Goal: Complete application form: Complete application form

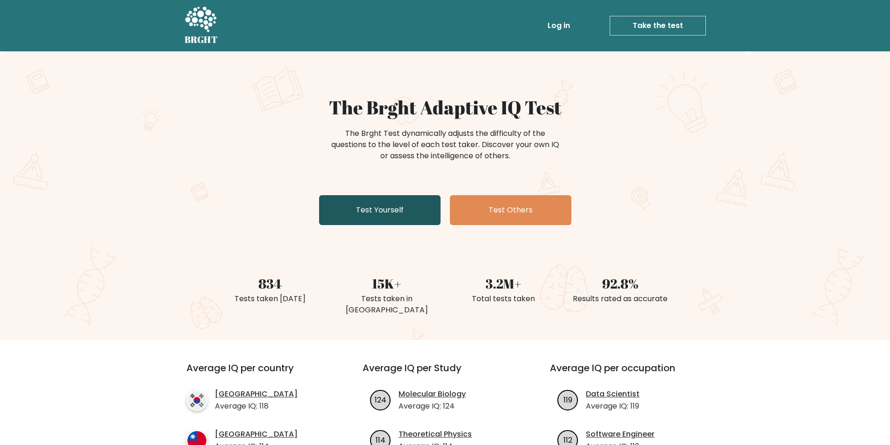
click at [390, 212] on link "Test Yourself" at bounding box center [379, 210] width 121 height 30
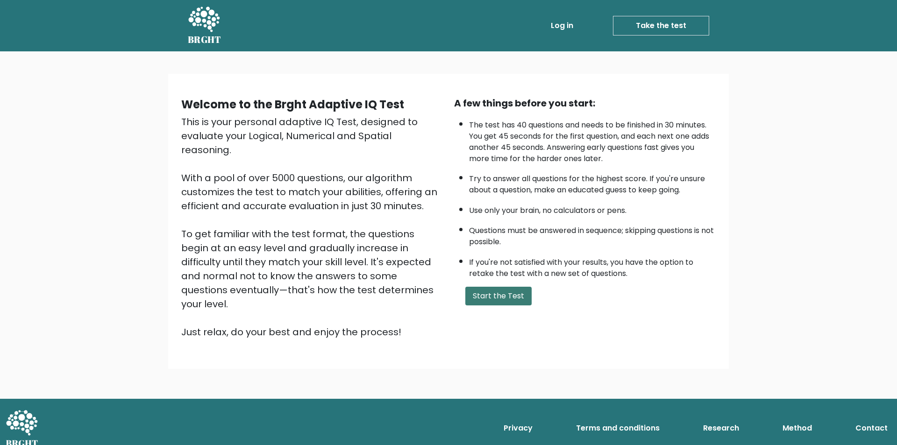
click at [512, 292] on button "Start the Test" at bounding box center [498, 296] width 66 height 19
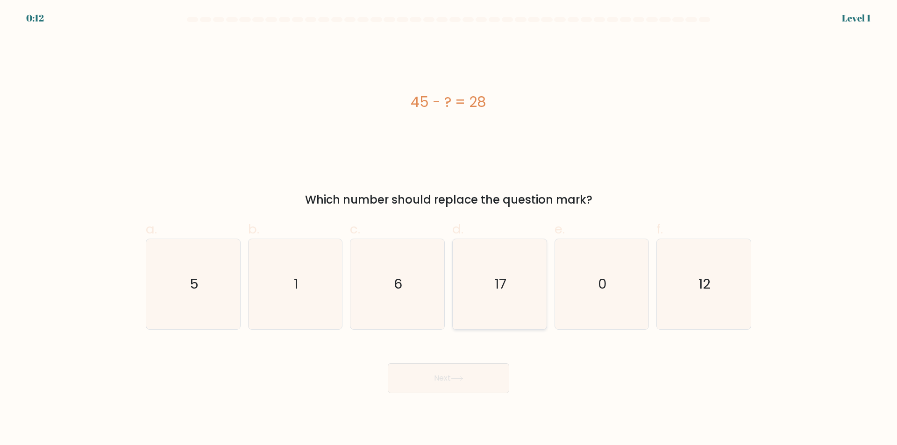
click at [509, 290] on icon "17" at bounding box center [499, 284] width 90 height 90
click at [449, 229] on input "d. 17" at bounding box center [448, 226] width 0 height 6
radio input "true"
click at [473, 379] on button "Next" at bounding box center [448, 378] width 121 height 30
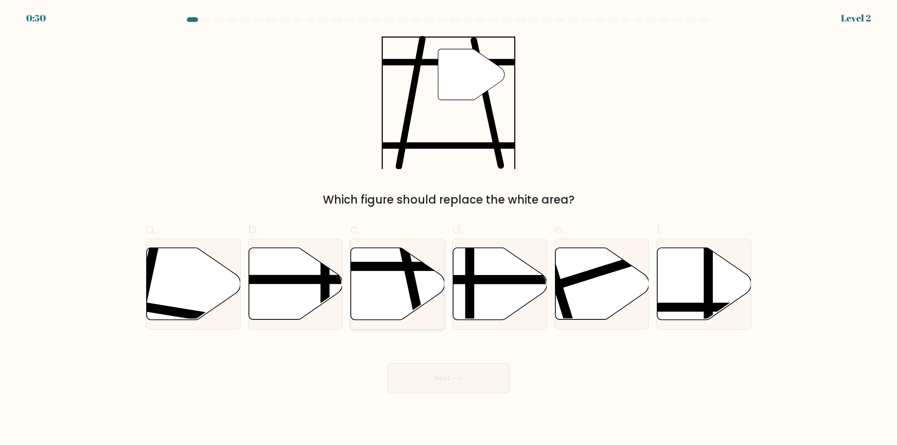
click at [408, 283] on line at bounding box center [420, 324] width 38 height 177
click at [448, 229] on input "c." at bounding box center [448, 226] width 0 height 6
radio input "true"
click at [457, 378] on icon at bounding box center [457, 378] width 13 height 5
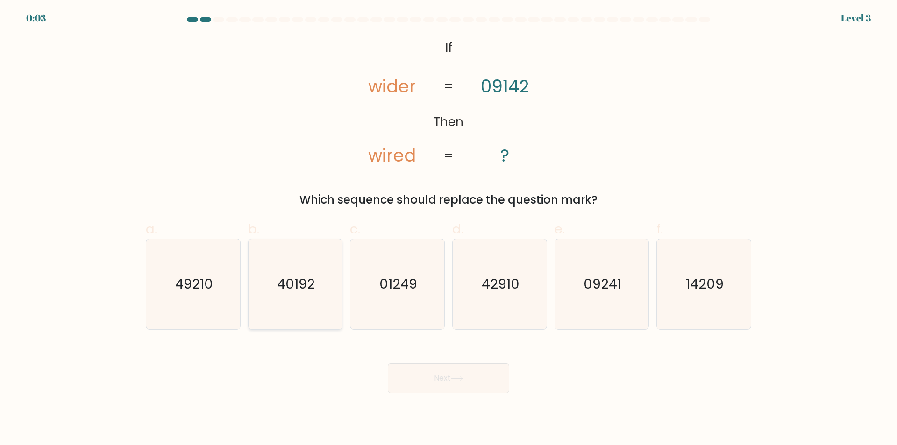
click at [290, 272] on icon "40192" at bounding box center [295, 284] width 90 height 90
click at [448, 229] on input "b. 40192" at bounding box center [448, 226] width 0 height 6
radio input "true"
click at [432, 382] on button "Next" at bounding box center [448, 378] width 121 height 30
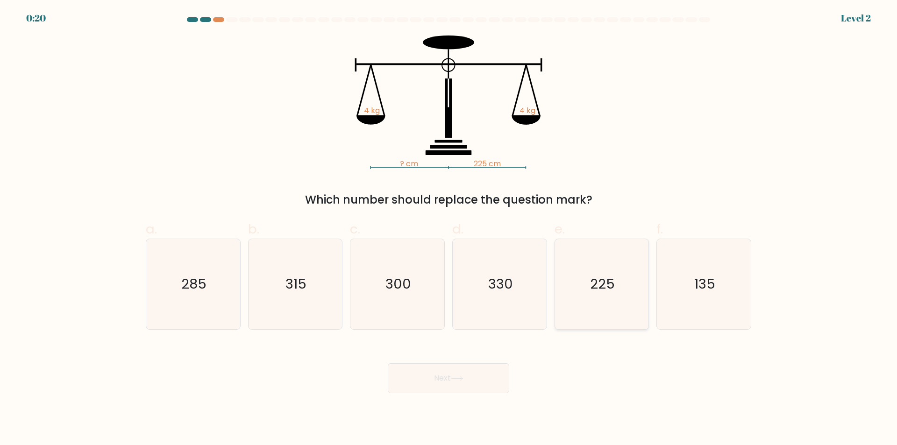
click at [602, 297] on icon "225" at bounding box center [601, 284] width 90 height 90
click at [449, 229] on input "e. 225" at bounding box center [448, 226] width 0 height 6
radio input "true"
click at [453, 380] on icon at bounding box center [457, 378] width 13 height 5
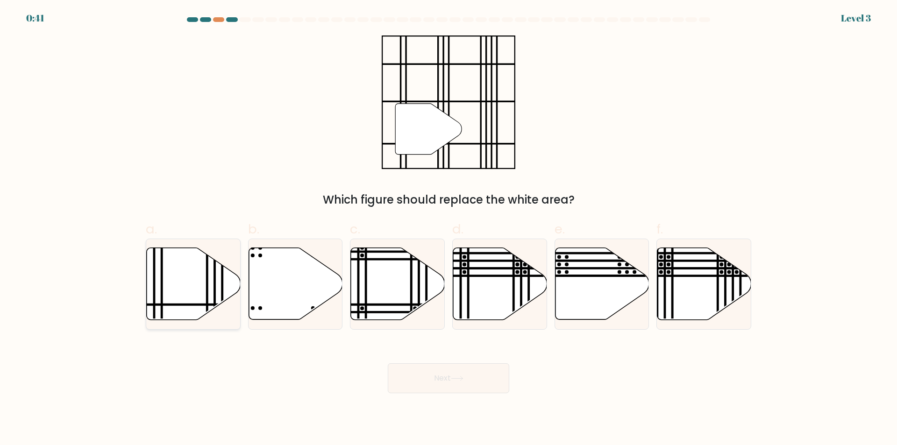
click at [198, 294] on icon at bounding box center [194, 284] width 94 height 72
click at [448, 229] on input "a." at bounding box center [448, 226] width 0 height 6
radio input "true"
click at [464, 382] on button "Next" at bounding box center [448, 378] width 121 height 30
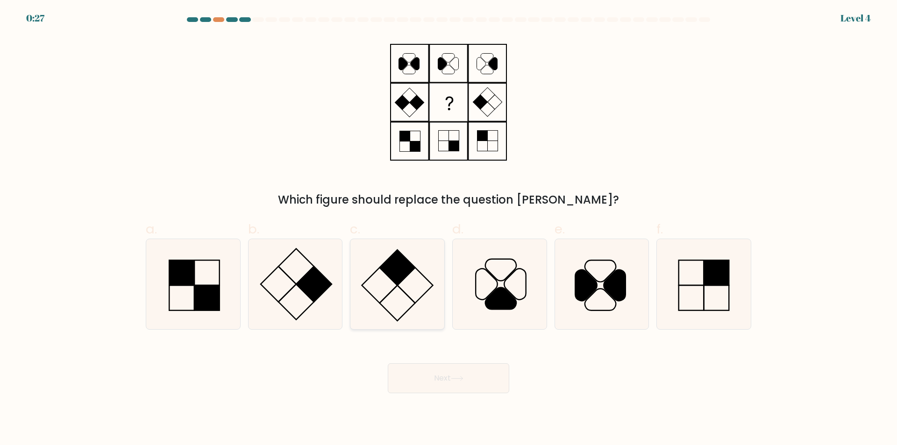
click at [403, 304] on icon at bounding box center [397, 284] width 90 height 90
click at [448, 229] on input "c." at bounding box center [448, 226] width 0 height 6
radio input "true"
click at [424, 378] on button "Next" at bounding box center [448, 378] width 121 height 30
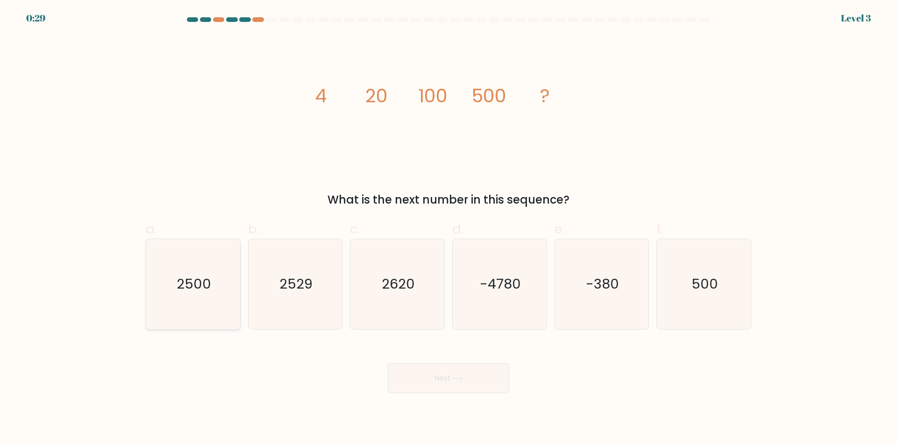
click at [191, 303] on icon "2500" at bounding box center [193, 284] width 90 height 90
click at [448, 229] on input "a. 2500" at bounding box center [448, 226] width 0 height 6
radio input "true"
click at [434, 381] on button "Next" at bounding box center [448, 378] width 121 height 30
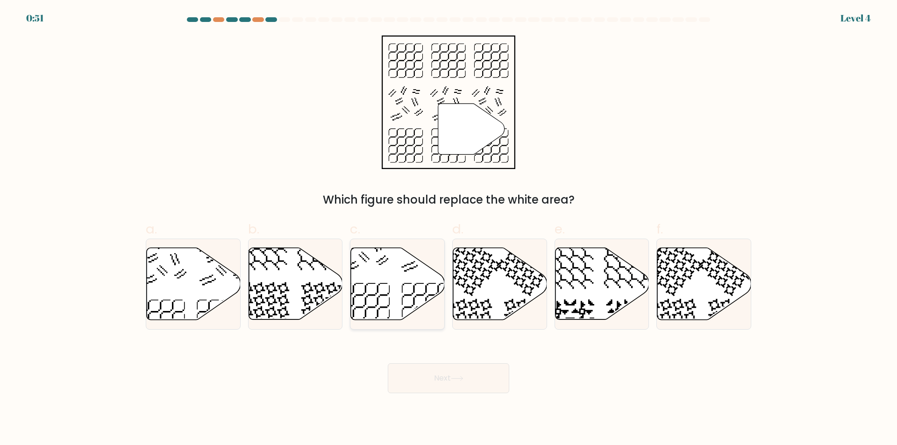
click at [404, 297] on icon at bounding box center [426, 307] width 49 height 49
click at [448, 229] on input "c." at bounding box center [448, 226] width 0 height 6
radio input "true"
click at [443, 378] on button "Next" at bounding box center [448, 378] width 121 height 30
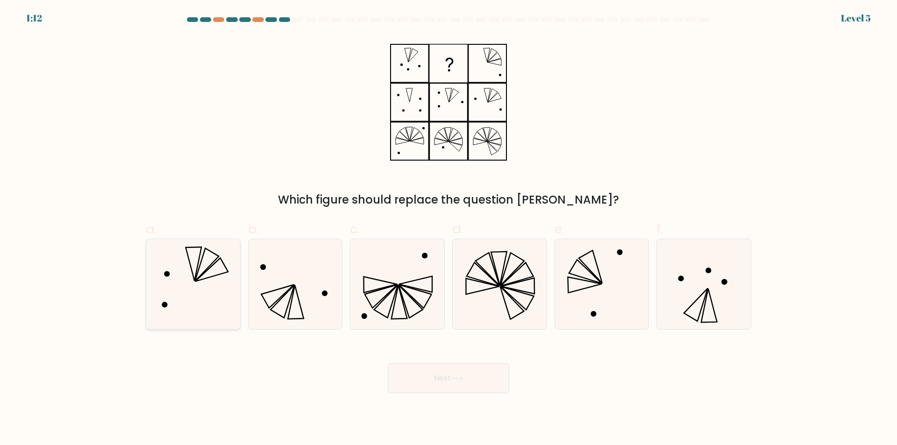
click at [219, 293] on icon at bounding box center [193, 284] width 90 height 90
click at [448, 229] on input "a." at bounding box center [448, 226] width 0 height 6
radio input "true"
click at [463, 376] on icon at bounding box center [457, 378] width 13 height 5
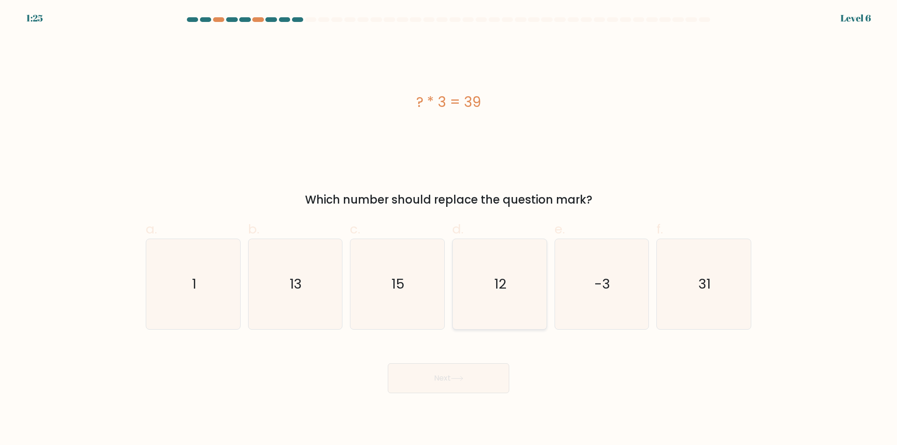
click at [499, 297] on icon "12" at bounding box center [499, 284] width 90 height 90
click at [449, 229] on input "d. 12" at bounding box center [448, 226] width 0 height 6
radio input "true"
click at [319, 317] on icon "13" at bounding box center [295, 284] width 90 height 90
click at [448, 229] on input "b. 13" at bounding box center [448, 226] width 0 height 6
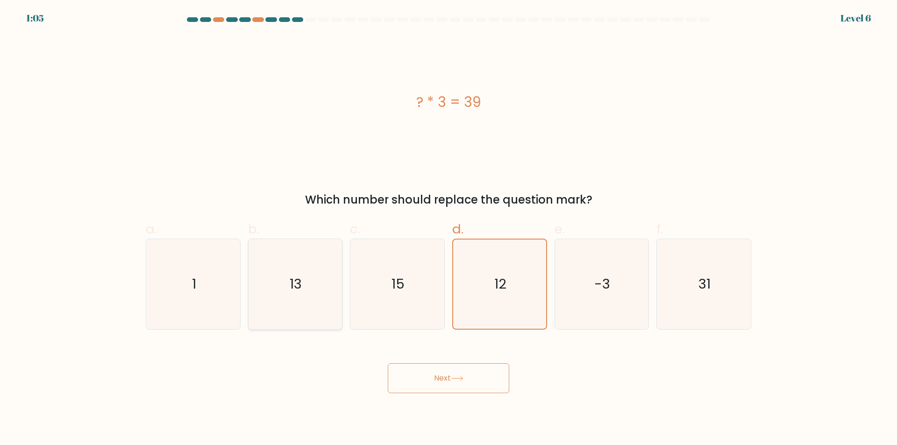
radio input "true"
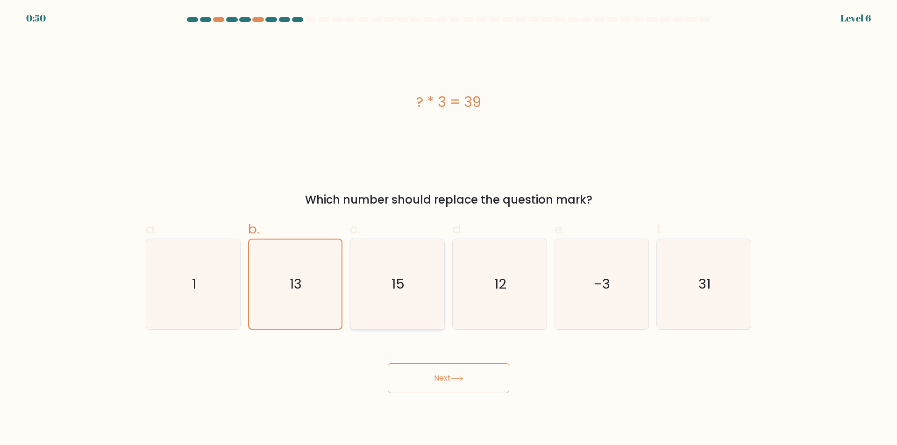
click at [385, 316] on icon "15" at bounding box center [397, 284] width 90 height 90
click at [448, 229] on input "c. 15" at bounding box center [448, 226] width 0 height 6
radio input "true"
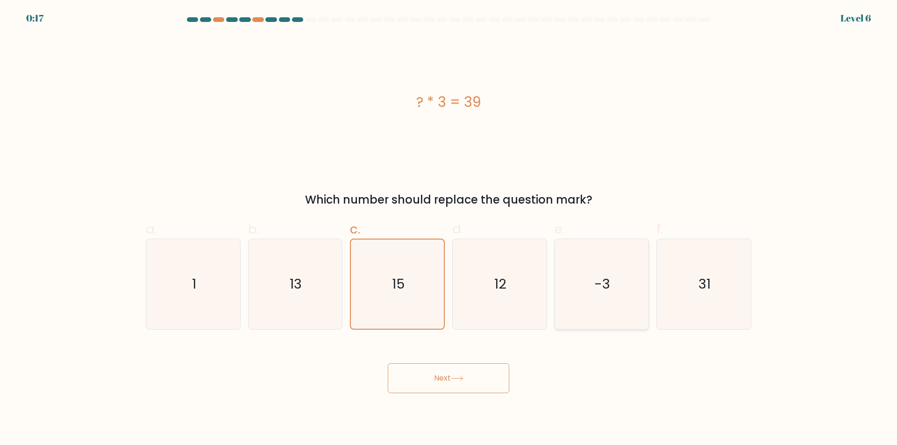
click at [599, 304] on icon "-3" at bounding box center [601, 284] width 90 height 90
click at [449, 229] on input "e. -3" at bounding box center [448, 226] width 0 height 6
radio input "true"
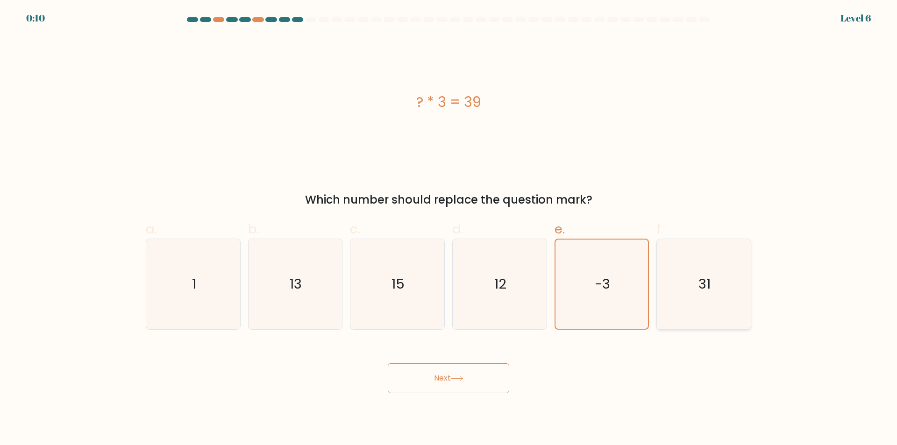
click at [689, 312] on icon "31" at bounding box center [703, 284] width 90 height 90
click at [449, 229] on input "f. 31" at bounding box center [448, 226] width 0 height 6
radio input "true"
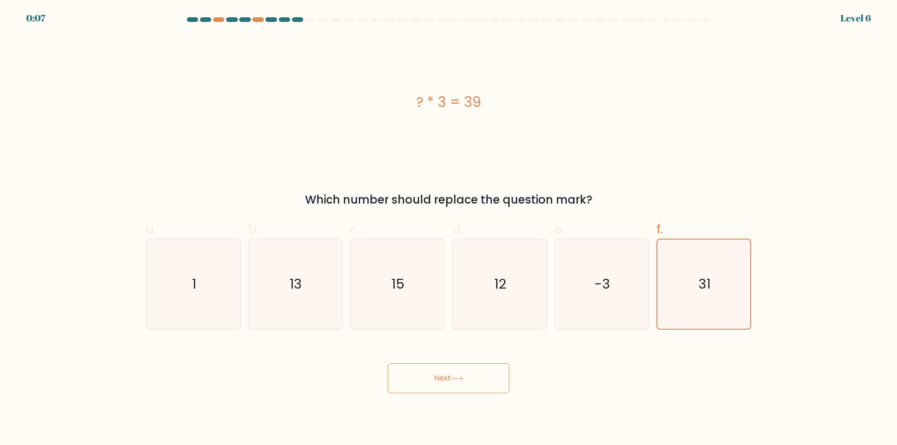
click at [474, 382] on button "Next" at bounding box center [448, 378] width 121 height 30
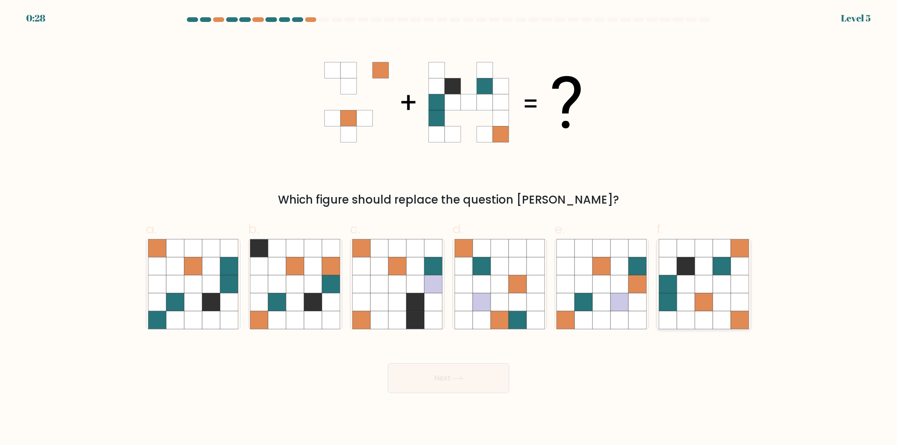
click at [736, 299] on icon at bounding box center [739, 302] width 18 height 18
click at [449, 229] on input "f." at bounding box center [448, 226] width 0 height 6
radio input "true"
click at [433, 381] on button "Next" at bounding box center [448, 378] width 121 height 30
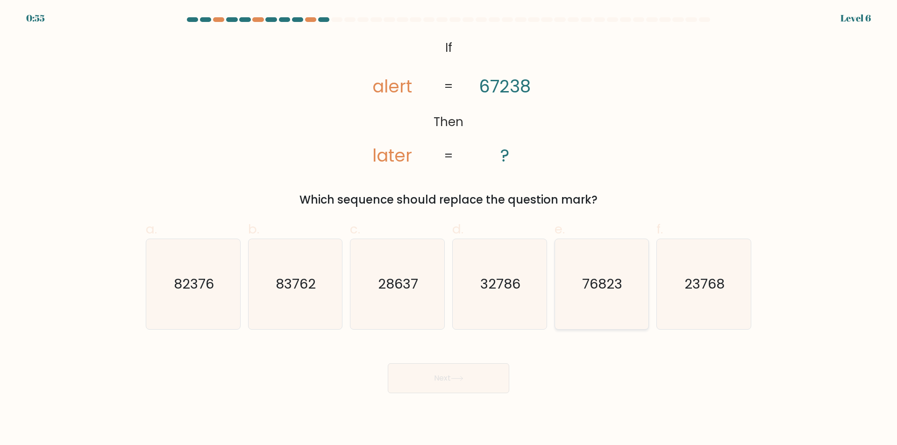
click at [606, 305] on icon "76823" at bounding box center [601, 284] width 90 height 90
click at [449, 229] on input "e. 76823" at bounding box center [448, 226] width 0 height 6
radio input "true"
click at [460, 383] on button "Next" at bounding box center [448, 378] width 121 height 30
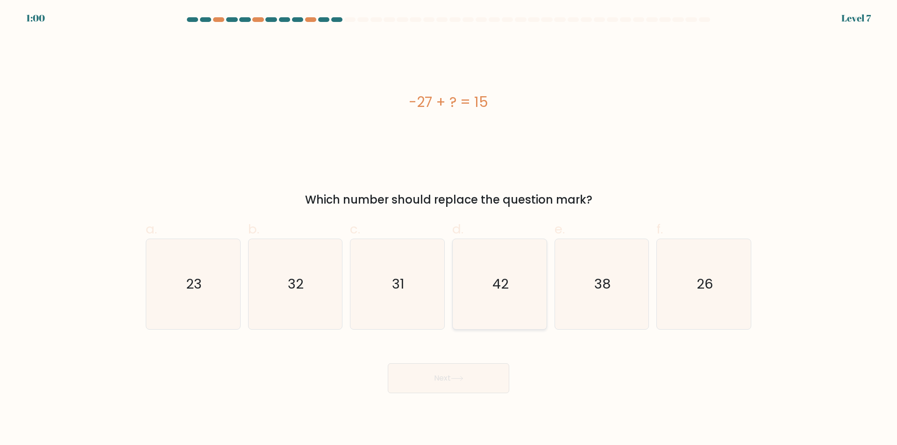
click at [534, 256] on icon "42" at bounding box center [499, 284] width 90 height 90
click at [449, 229] on input "d. 42" at bounding box center [448, 226] width 0 height 6
radio input "true"
click at [436, 382] on button "Next" at bounding box center [448, 378] width 121 height 30
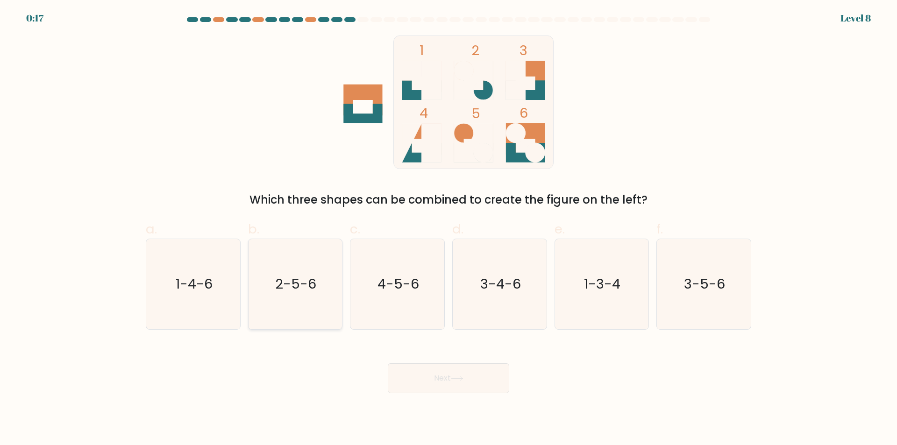
click at [303, 282] on text "2-5-6" at bounding box center [296, 284] width 41 height 19
click at [448, 229] on input "b. 2-5-6" at bounding box center [448, 226] width 0 height 6
radio input "true"
click at [429, 382] on button "Next" at bounding box center [448, 378] width 121 height 30
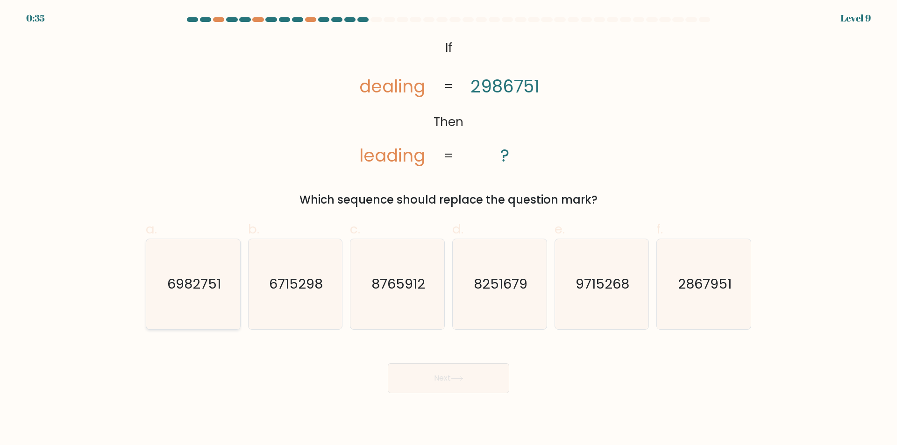
click at [166, 276] on icon "6982751" at bounding box center [193, 284] width 90 height 90
click at [448, 229] on input "a. 6982751" at bounding box center [448, 226] width 0 height 6
radio input "true"
click at [474, 382] on button "Next" at bounding box center [448, 378] width 121 height 30
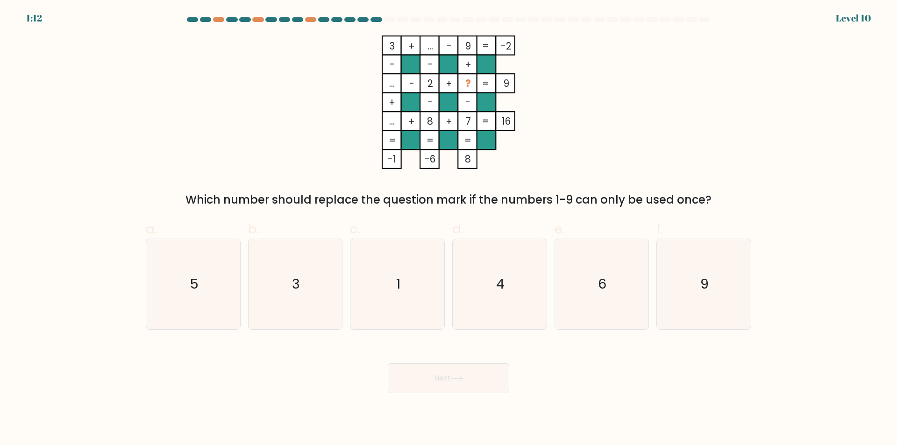
click at [469, 23] on div at bounding box center [448, 21] width 616 height 8
drag, startPoint x: 663, startPoint y: 22, endPoint x: 605, endPoint y: 21, distance: 57.9
click at [605, 20] on div at bounding box center [448, 21] width 616 height 8
click at [423, 271] on icon "1" at bounding box center [397, 284] width 90 height 90
click at [448, 229] on input "c. 1" at bounding box center [448, 226] width 0 height 6
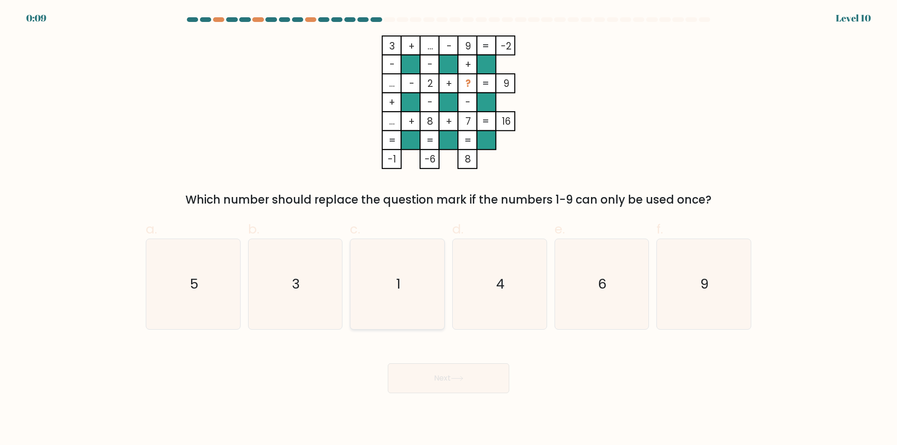
radio input "true"
click at [484, 381] on button "Next" at bounding box center [448, 378] width 121 height 30
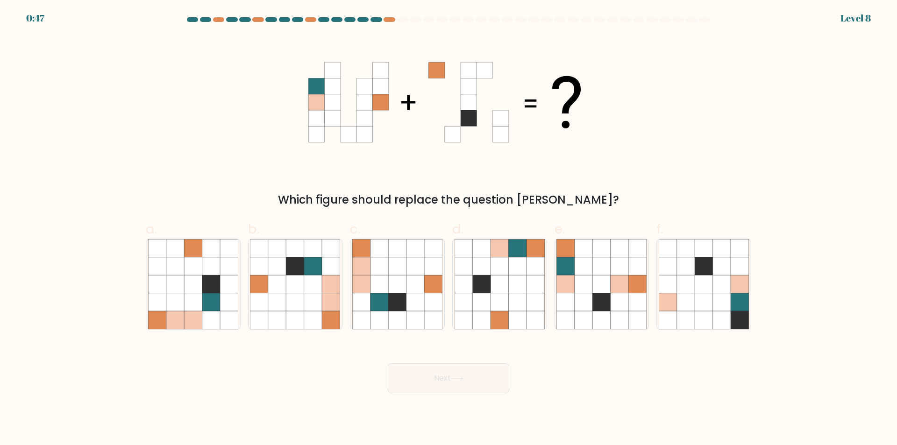
drag, startPoint x: 698, startPoint y: 3, endPoint x: 723, endPoint y: 15, distance: 27.6
click at [698, 6] on div "0:47 Level 8" at bounding box center [448, 5] width 897 height 11
click at [759, 15] on div "0:47 Level 8" at bounding box center [448, 12] width 897 height 25
click at [852, 35] on form at bounding box center [448, 205] width 897 height 376
click at [580, 297] on icon at bounding box center [583, 302] width 18 height 18
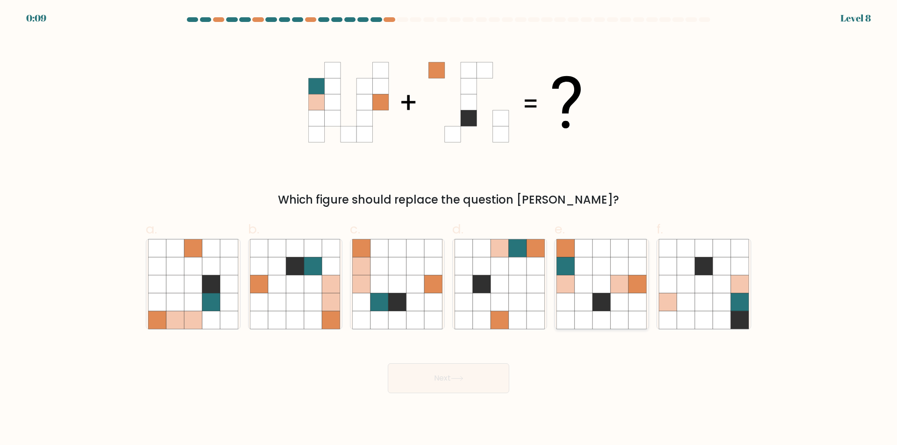
click at [449, 229] on input "e." at bounding box center [448, 226] width 0 height 6
radio input "true"
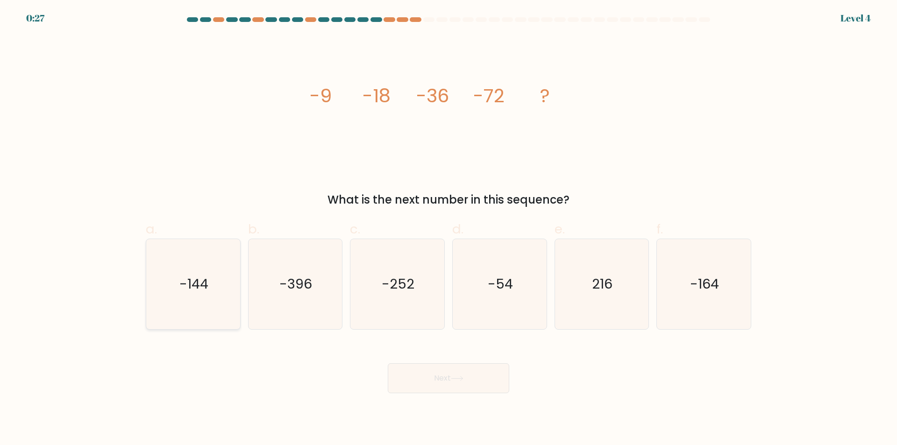
click at [189, 284] on text "-144" at bounding box center [193, 284] width 29 height 19
click at [448, 229] on input "a. -144" at bounding box center [448, 226] width 0 height 6
radio input "true"
click at [463, 373] on button "Next" at bounding box center [448, 378] width 121 height 30
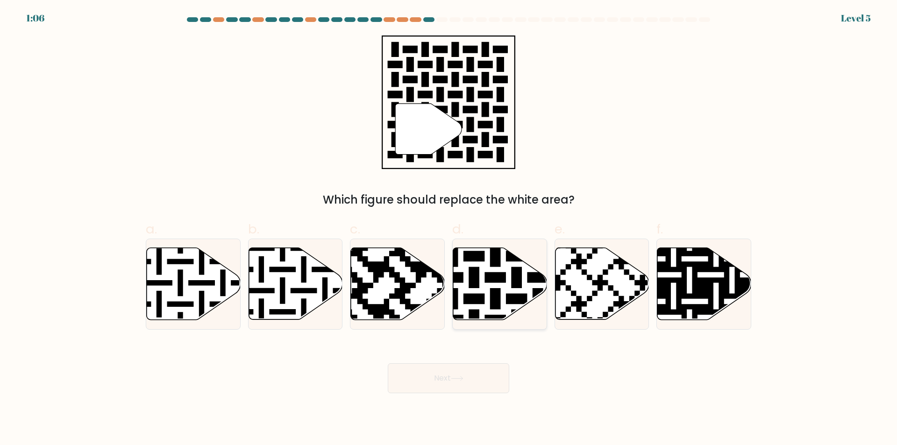
click at [490, 287] on icon at bounding box center [500, 284] width 94 height 72
click at [449, 229] on input "d." at bounding box center [448, 226] width 0 height 6
radio input "true"
click at [457, 374] on button "Next" at bounding box center [448, 378] width 121 height 30
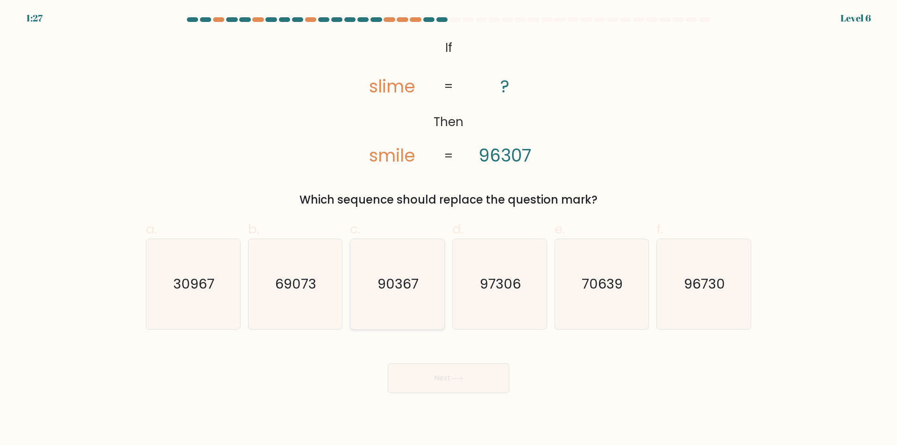
click at [419, 292] on icon "90367" at bounding box center [397, 284] width 90 height 90
click at [448, 229] on input "c. 90367" at bounding box center [448, 226] width 0 height 6
radio input "true"
click at [445, 378] on button "Next" at bounding box center [448, 378] width 121 height 30
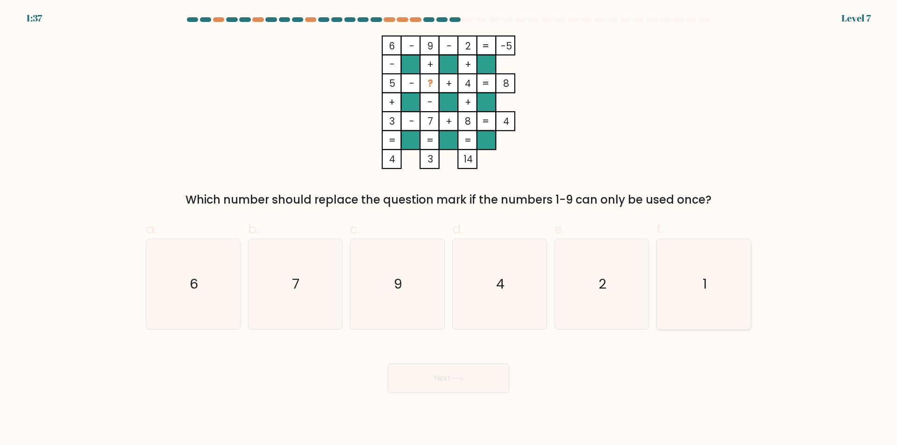
click at [716, 273] on icon "1" at bounding box center [703, 284] width 90 height 90
click at [449, 229] on input "f. 1" at bounding box center [448, 226] width 0 height 6
radio input "true"
click at [454, 389] on button "Next" at bounding box center [448, 378] width 121 height 30
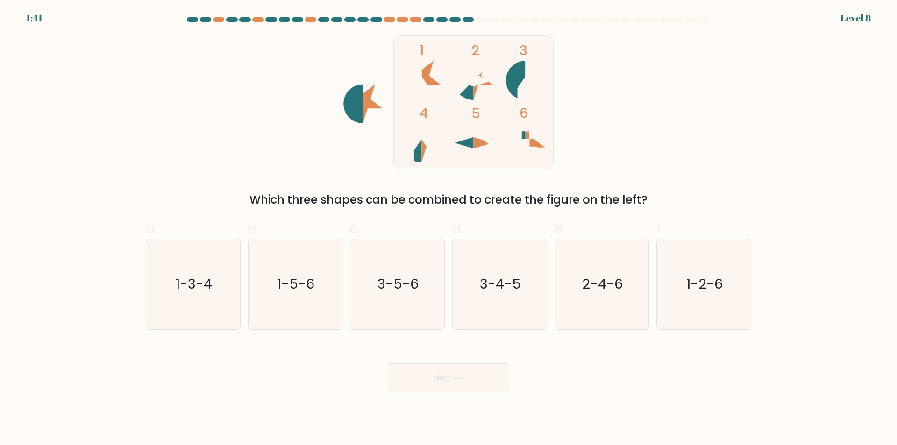
click at [511, 87] on icon at bounding box center [516, 80] width 20 height 39
click at [615, 283] on text "2-4-6" at bounding box center [602, 284] width 41 height 19
click at [449, 229] on input "e. 2-4-6" at bounding box center [448, 226] width 0 height 6
radio input "true"
click at [461, 384] on button "Next" at bounding box center [448, 378] width 121 height 30
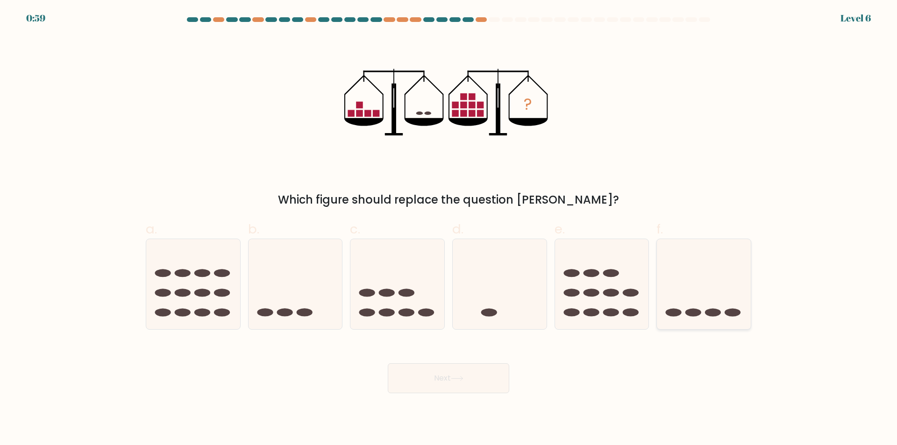
click at [674, 258] on icon at bounding box center [704, 285] width 94 height 78
click at [449, 229] on input "f." at bounding box center [448, 226] width 0 height 6
radio input "true"
click at [486, 374] on button "Next" at bounding box center [448, 378] width 121 height 30
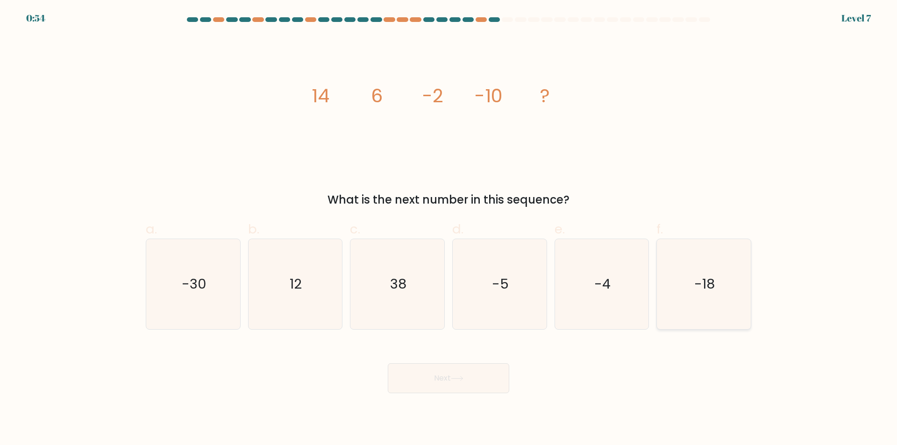
click at [745, 306] on icon "-18" at bounding box center [703, 284] width 90 height 90
click at [449, 229] on input "f. -18" at bounding box center [448, 226] width 0 height 6
radio input "true"
click at [435, 375] on button "Next" at bounding box center [448, 378] width 121 height 30
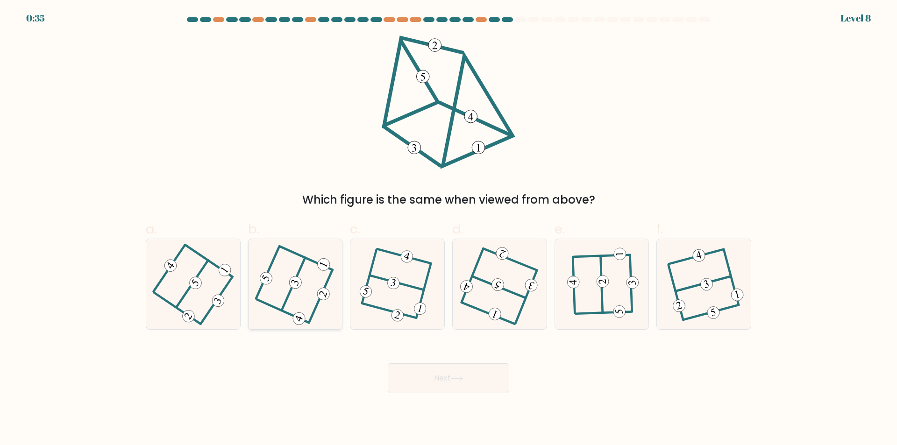
click at [328, 286] on icon at bounding box center [295, 284] width 72 height 72
click at [448, 229] on input "b." at bounding box center [448, 226] width 0 height 6
radio input "true"
click at [457, 388] on button "Next" at bounding box center [448, 378] width 121 height 30
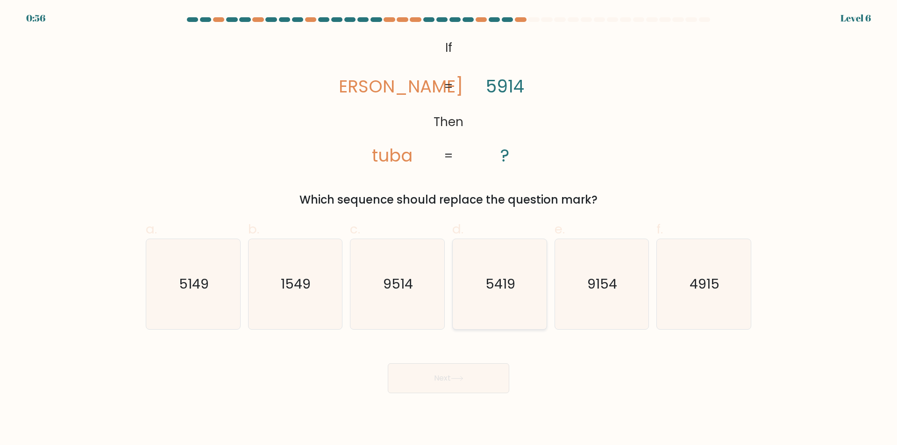
click at [524, 279] on icon "5419" at bounding box center [499, 284] width 90 height 90
click at [449, 229] on input "d. 5419" at bounding box center [448, 226] width 0 height 6
radio input "true"
click at [481, 388] on button "Next" at bounding box center [448, 378] width 121 height 30
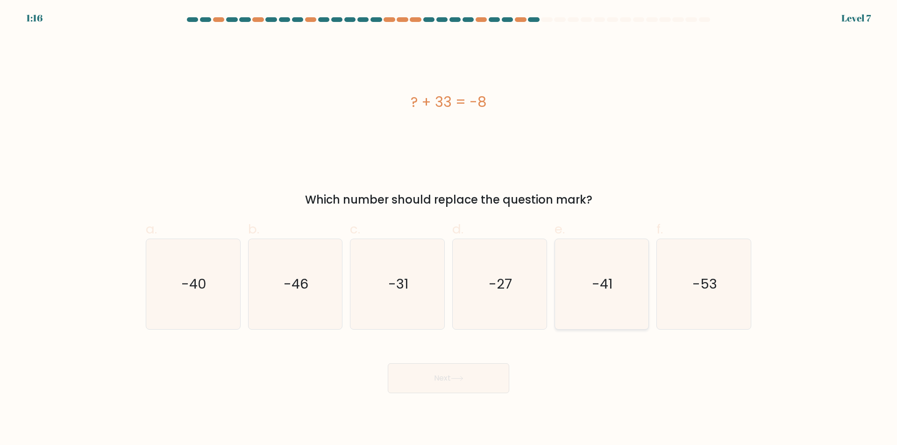
click at [603, 292] on text "-41" at bounding box center [602, 284] width 21 height 19
click at [449, 229] on input "e. -41" at bounding box center [448, 226] width 0 height 6
radio input "true"
click at [455, 379] on icon at bounding box center [456, 378] width 11 height 4
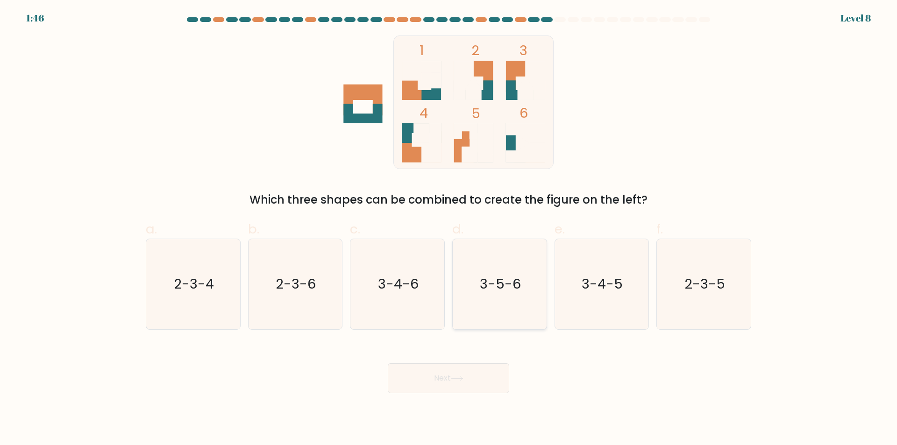
click at [486, 306] on icon "3-5-6" at bounding box center [499, 284] width 90 height 90
click at [449, 229] on input "d. 3-5-6" at bounding box center [448, 226] width 0 height 6
radio input "true"
click at [477, 382] on button "Next" at bounding box center [448, 378] width 121 height 30
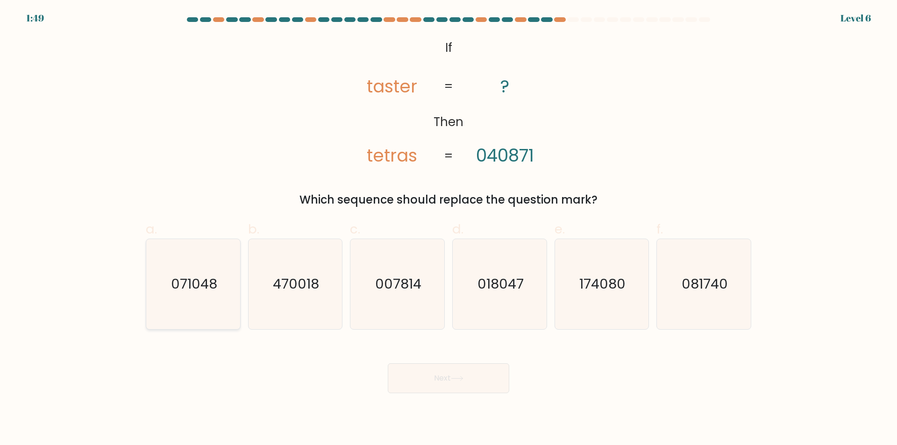
click at [211, 279] on text "071048" at bounding box center [194, 284] width 46 height 19
click at [448, 229] on input "a. 071048" at bounding box center [448, 226] width 0 height 6
radio input "true"
click at [466, 394] on body "1:02 Level 6 If" at bounding box center [448, 222] width 897 height 445
click at [477, 368] on button "Next" at bounding box center [448, 378] width 121 height 30
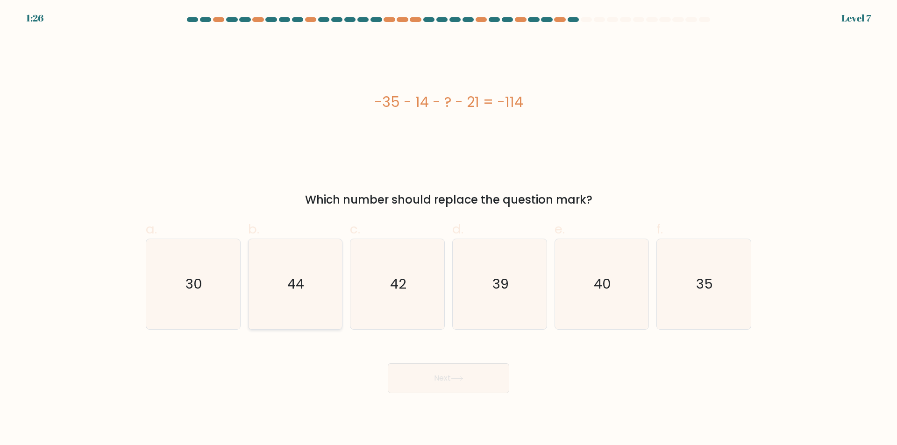
click at [304, 293] on text "44" at bounding box center [296, 284] width 17 height 19
click at [448, 229] on input "b. 44" at bounding box center [448, 226] width 0 height 6
radio input "true"
click at [458, 377] on icon at bounding box center [457, 378] width 13 height 5
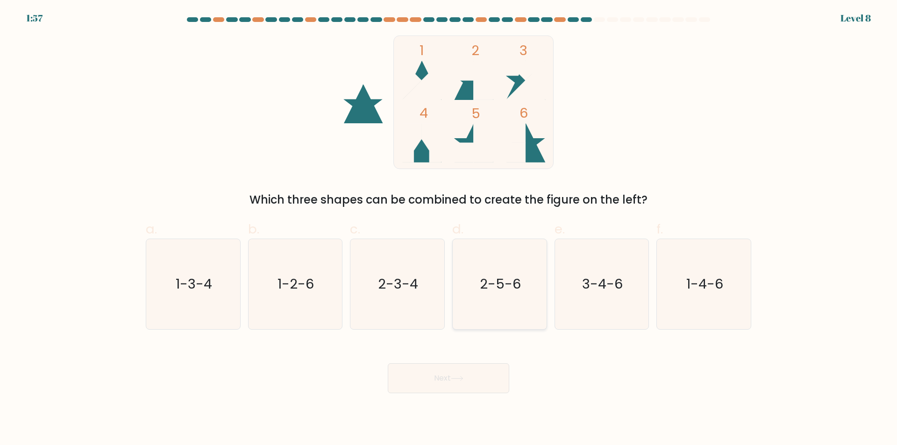
click at [495, 300] on icon "2-5-6" at bounding box center [499, 284] width 90 height 90
click at [449, 229] on input "d. 2-5-6" at bounding box center [448, 226] width 0 height 6
radio input "true"
click at [463, 391] on button "Next" at bounding box center [448, 378] width 121 height 30
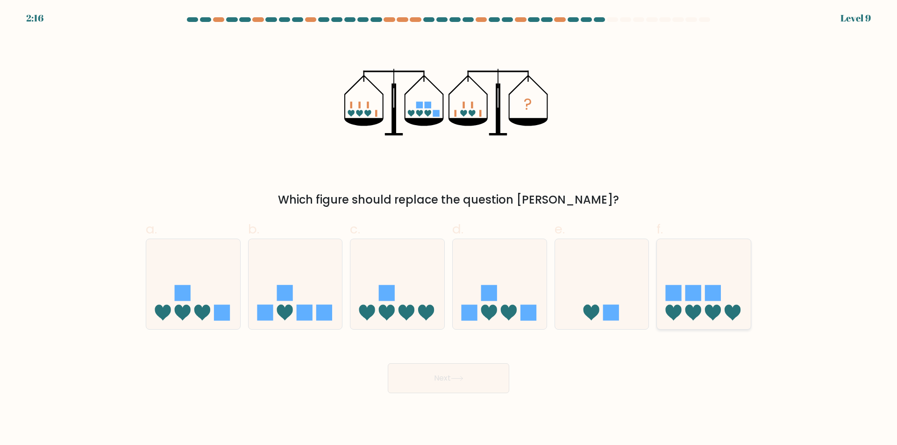
click at [685, 308] on icon at bounding box center [704, 285] width 94 height 78
click at [449, 229] on input "f." at bounding box center [448, 226] width 0 height 6
radio input "true"
click at [475, 375] on button "Next" at bounding box center [448, 378] width 121 height 30
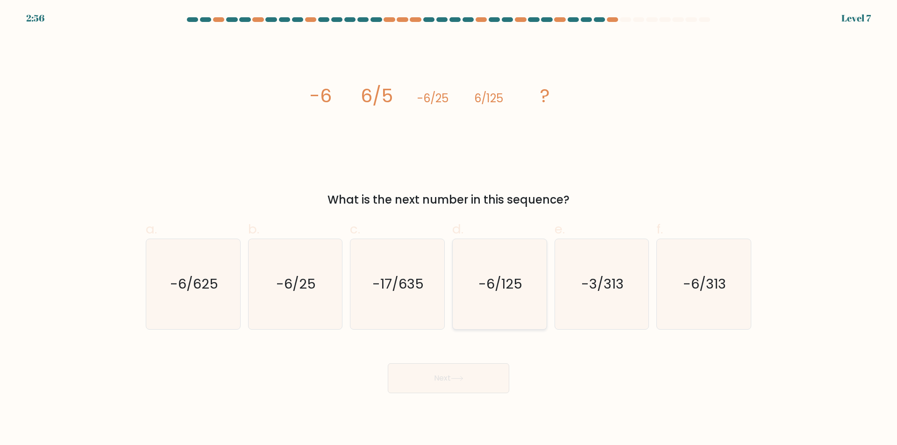
drag, startPoint x: 507, startPoint y: 297, endPoint x: 510, endPoint y: 303, distance: 6.5
click at [508, 297] on icon "-6/125" at bounding box center [499, 284] width 90 height 90
click at [449, 229] on input "d. -6/125" at bounding box center [448, 226] width 0 height 6
radio input "true"
click at [493, 368] on button "Next" at bounding box center [448, 378] width 121 height 30
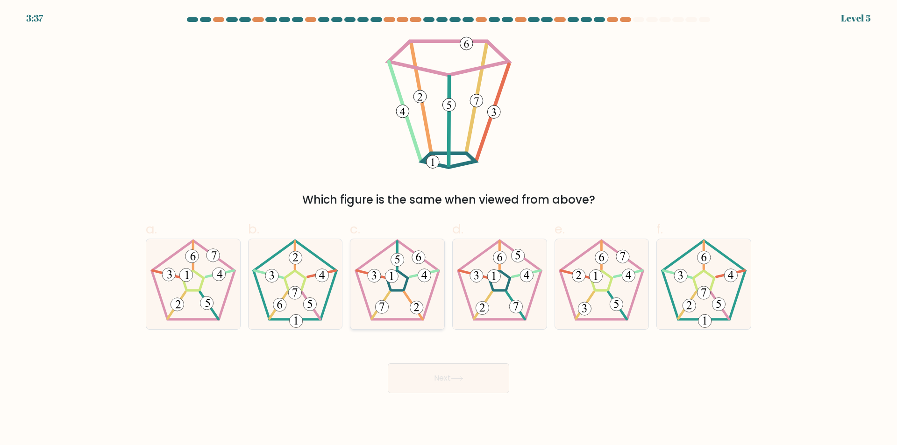
click at [391, 269] on icon at bounding box center [397, 284] width 90 height 90
click at [448, 229] on input "c." at bounding box center [448, 226] width 0 height 6
radio input "true"
click at [440, 368] on button "Next" at bounding box center [448, 378] width 121 height 30
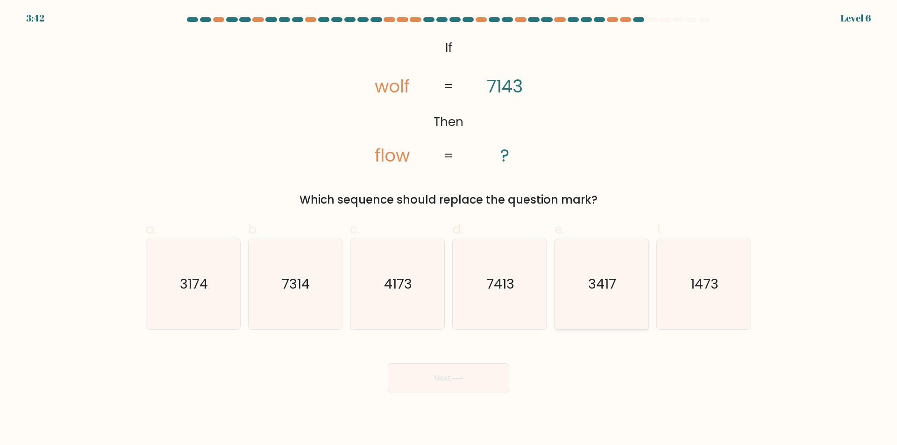
click at [596, 279] on text "3417" at bounding box center [602, 284] width 28 height 19
click at [449, 229] on input "e. 3417" at bounding box center [448, 226] width 0 height 6
radio input "true"
click at [438, 371] on button "Next" at bounding box center [448, 378] width 121 height 30
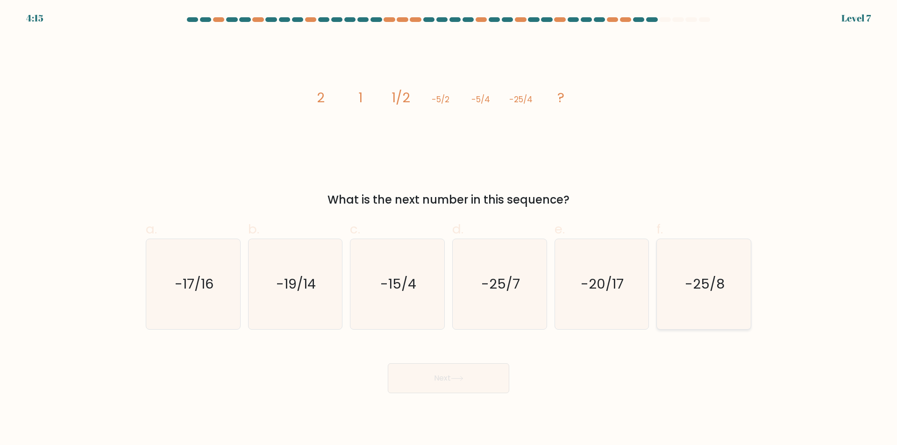
click at [733, 250] on icon "-25/8" at bounding box center [703, 284] width 90 height 90
click at [449, 229] on input "f. -25/8" at bounding box center [448, 226] width 0 height 6
radio input "true"
click at [430, 377] on button "Next" at bounding box center [448, 378] width 121 height 30
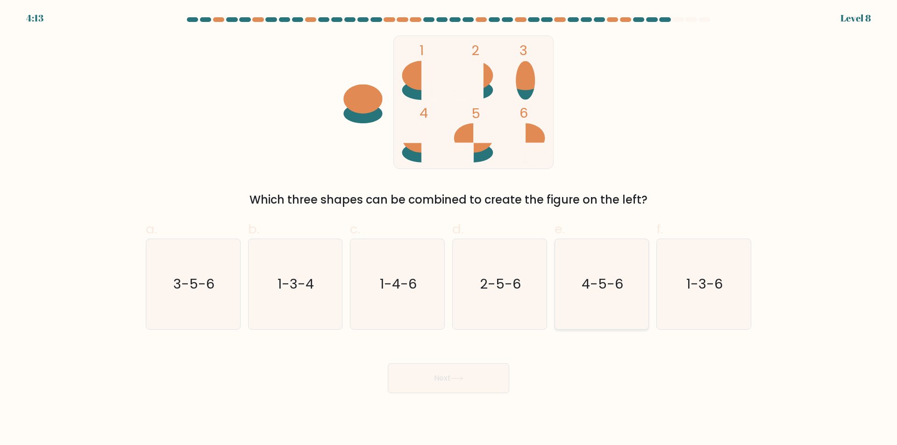
click at [596, 288] on text "4-5-6" at bounding box center [602, 284] width 42 height 19
click at [449, 229] on input "e. 4-5-6" at bounding box center [448, 226] width 0 height 6
radio input "true"
click at [449, 384] on button "Next" at bounding box center [448, 378] width 121 height 30
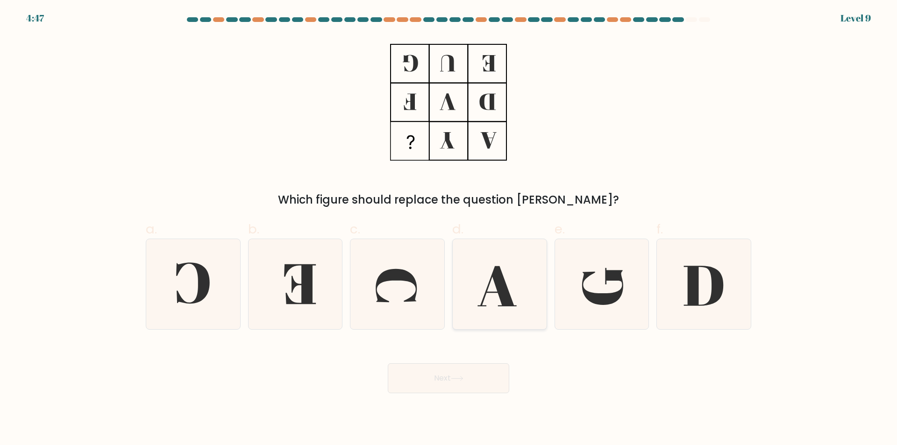
click at [477, 309] on icon at bounding box center [499, 284] width 90 height 90
click at [449, 229] on input "d." at bounding box center [448, 226] width 0 height 6
radio input "true"
click at [714, 286] on icon at bounding box center [704, 286] width 40 height 40
click at [449, 229] on input "f." at bounding box center [448, 226] width 0 height 6
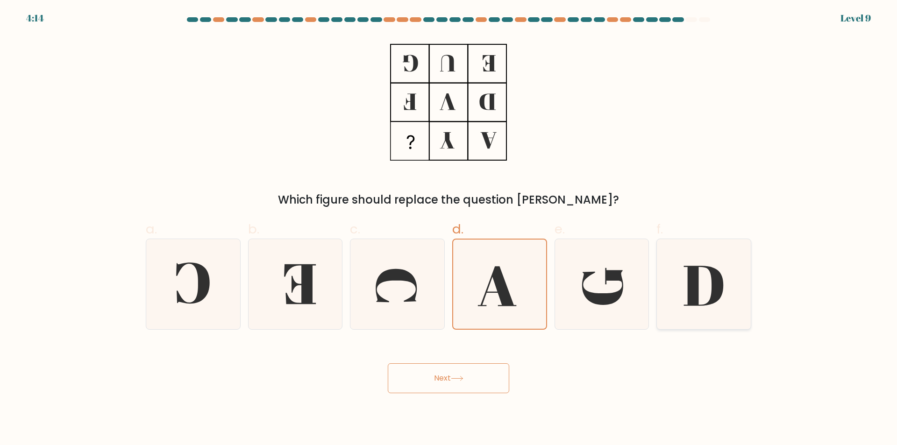
radio input "true"
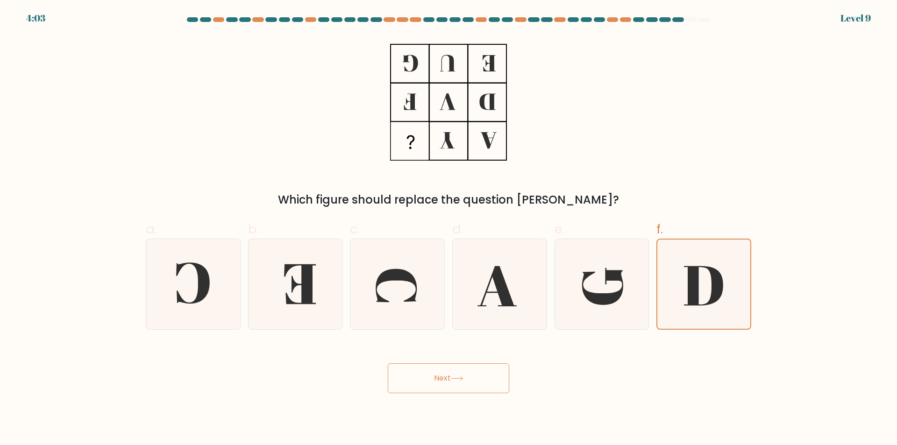
click at [449, 391] on button "Next" at bounding box center [448, 378] width 121 height 30
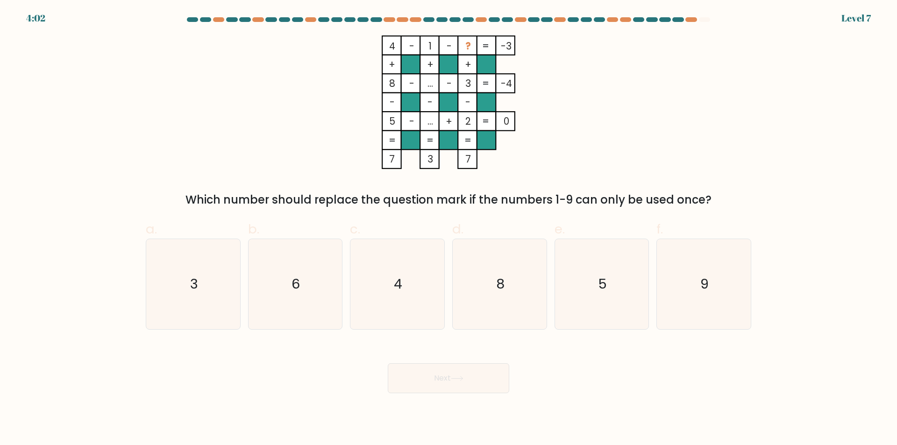
click at [450, 379] on button "Next" at bounding box center [448, 378] width 121 height 30
click at [459, 298] on icon "8" at bounding box center [499, 284] width 90 height 90
click at [449, 229] on input "d. 8" at bounding box center [448, 226] width 0 height 6
radio input "true"
click at [459, 392] on button "Next" at bounding box center [448, 378] width 121 height 30
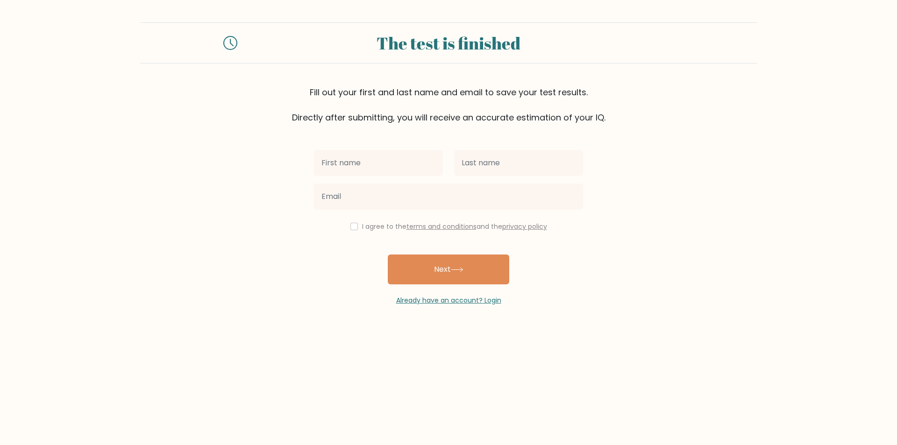
click at [469, 147] on div at bounding box center [518, 163] width 140 height 34
drag, startPoint x: 470, startPoint y: 152, endPoint x: 476, endPoint y: 172, distance: 21.0
click at [470, 152] on input "text" at bounding box center [518, 163] width 129 height 26
click at [371, 157] on input "text" at bounding box center [378, 163] width 129 height 26
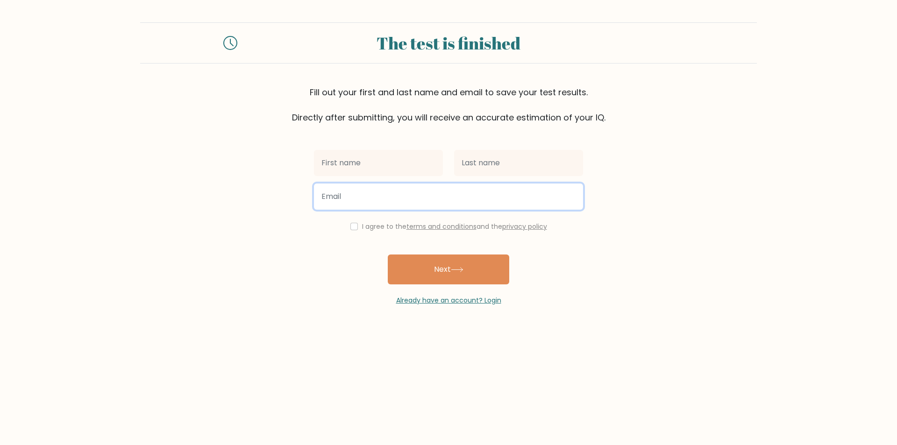
click at [388, 204] on input "email" at bounding box center [448, 197] width 269 height 26
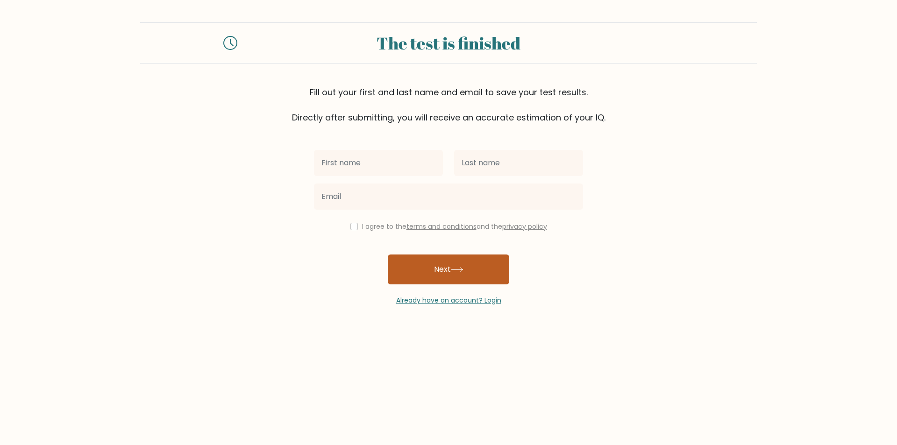
click at [462, 269] on icon at bounding box center [457, 269] width 13 height 5
click at [471, 178] on div at bounding box center [518, 163] width 140 height 34
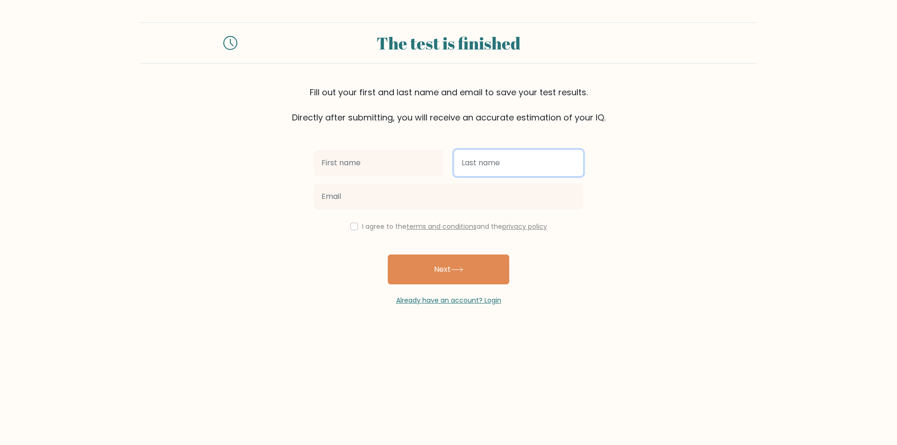
click at [472, 172] on input "text" at bounding box center [518, 163] width 129 height 26
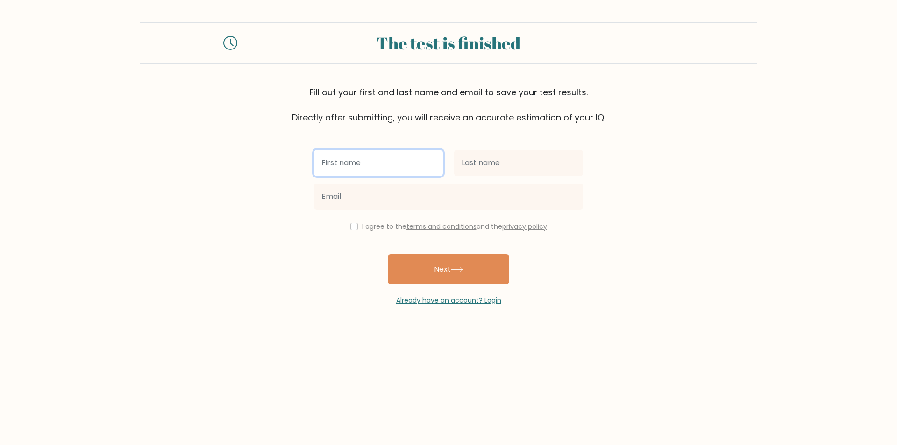
click at [363, 171] on input "text" at bounding box center [378, 163] width 129 height 26
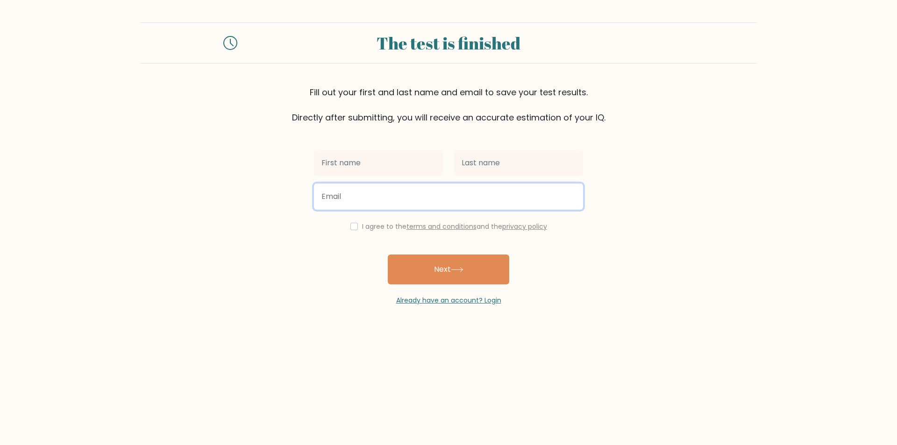
click at [474, 201] on input "email" at bounding box center [448, 197] width 269 height 26
type input "s"
click at [520, 197] on input "email" at bounding box center [448, 197] width 269 height 26
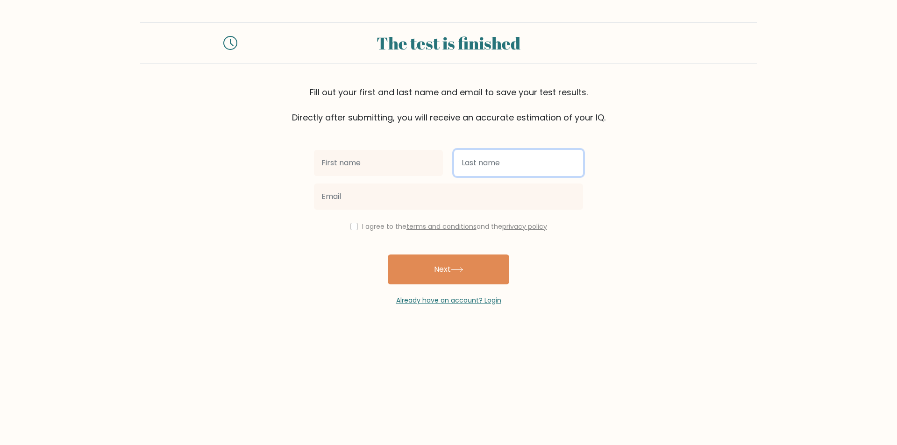
click at [497, 164] on input "text" at bounding box center [518, 163] width 129 height 26
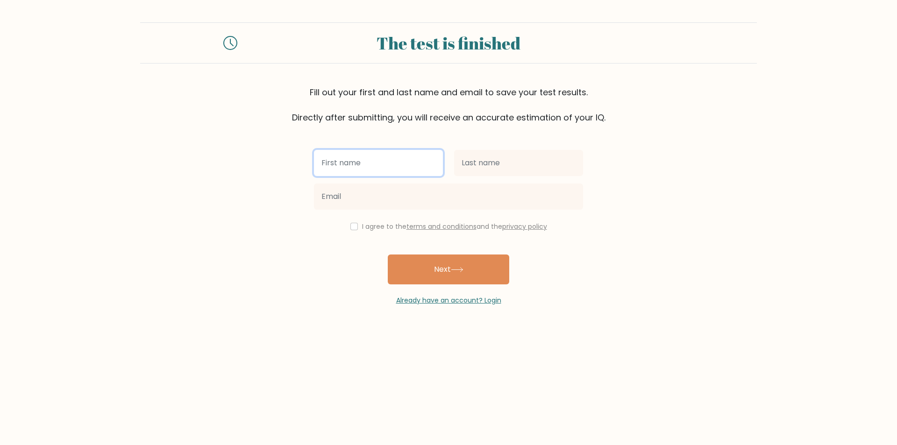
click at [428, 154] on input "text" at bounding box center [378, 163] width 129 height 26
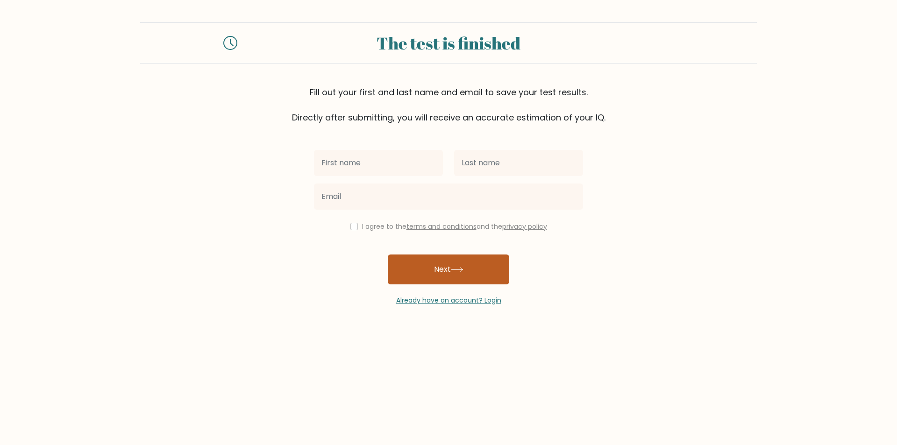
click at [464, 282] on button "Next" at bounding box center [448, 270] width 121 height 30
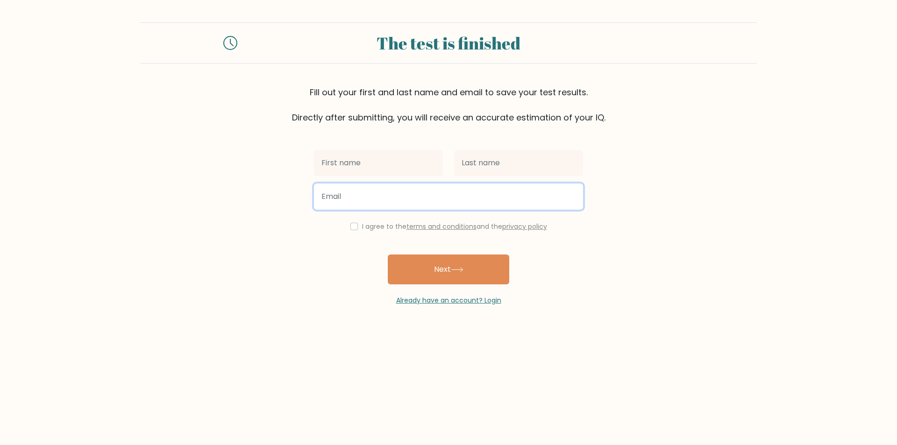
click at [465, 198] on input "email" at bounding box center [448, 197] width 269 height 26
